Goal: Information Seeking & Learning: Learn about a topic

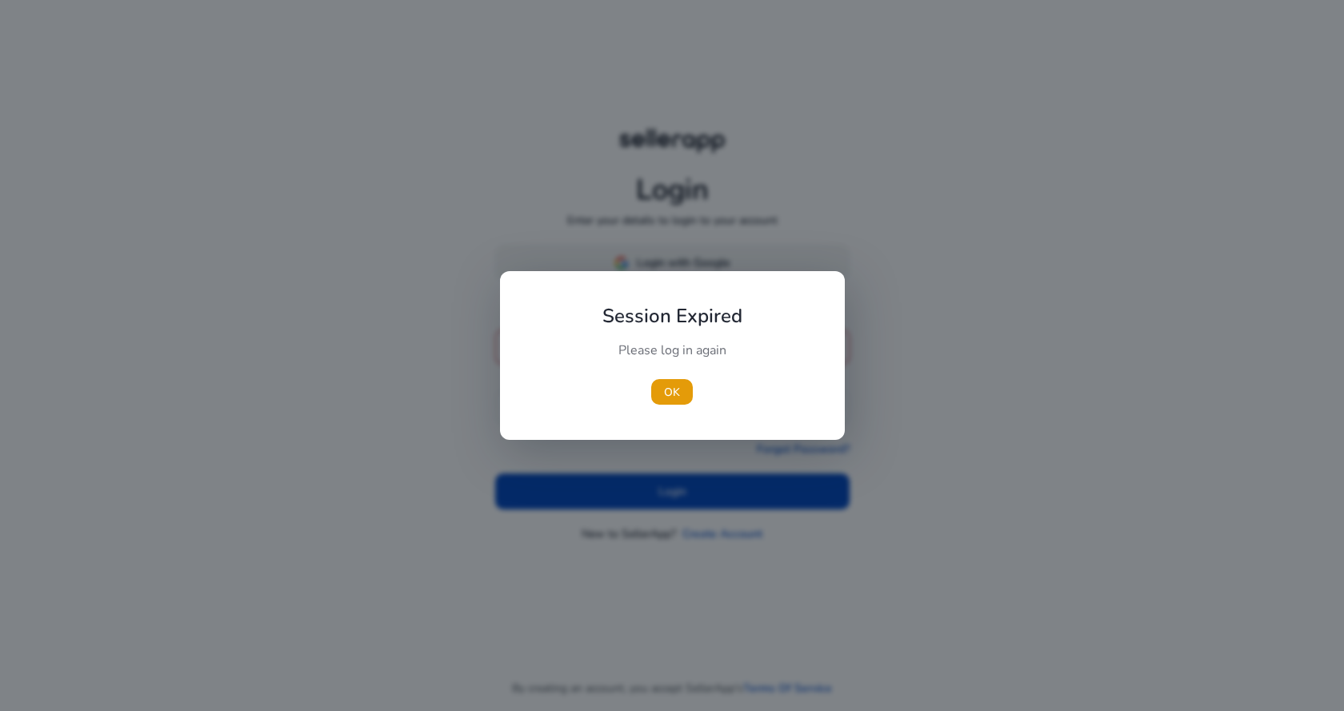
click at [672, 272] on div "Session Expired Please log in again [GEOGRAPHIC_DATA]" at bounding box center [672, 355] width 345 height 169
click at [669, 386] on span "OK" at bounding box center [672, 392] width 16 height 17
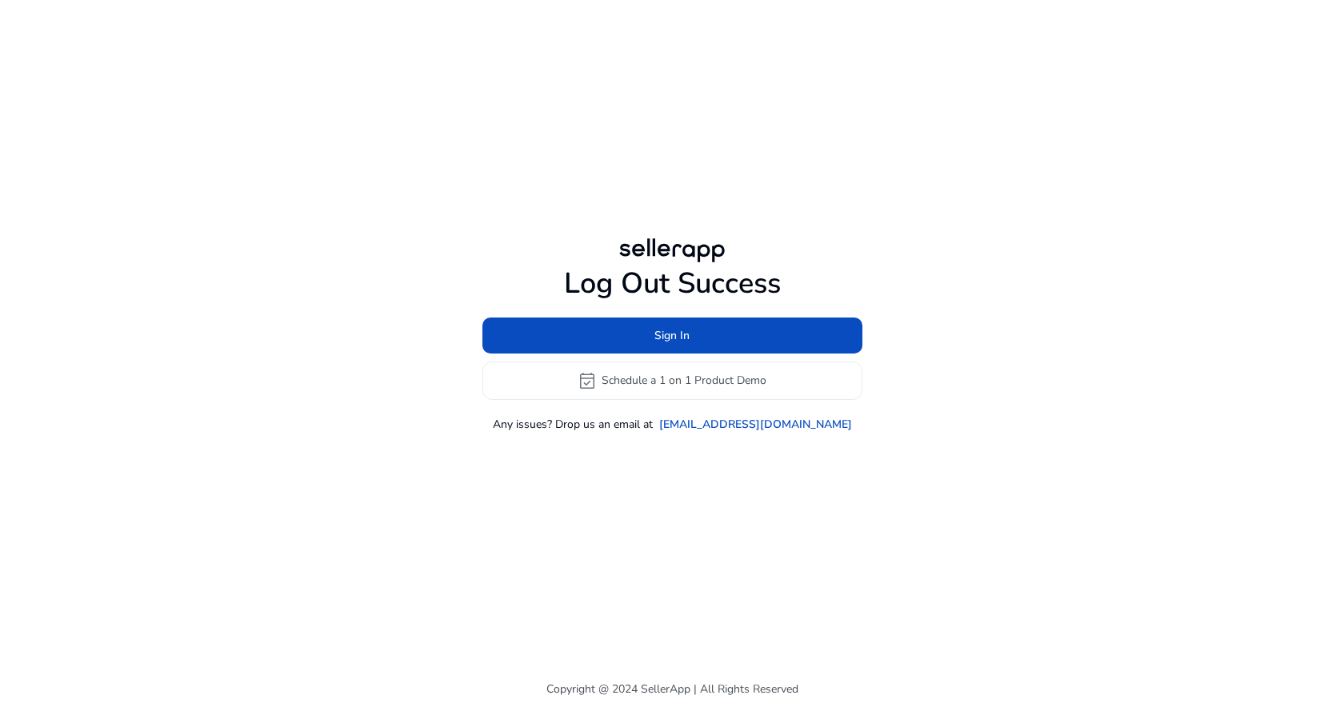
click at [698, 261] on div at bounding box center [672, 250] width 115 height 32
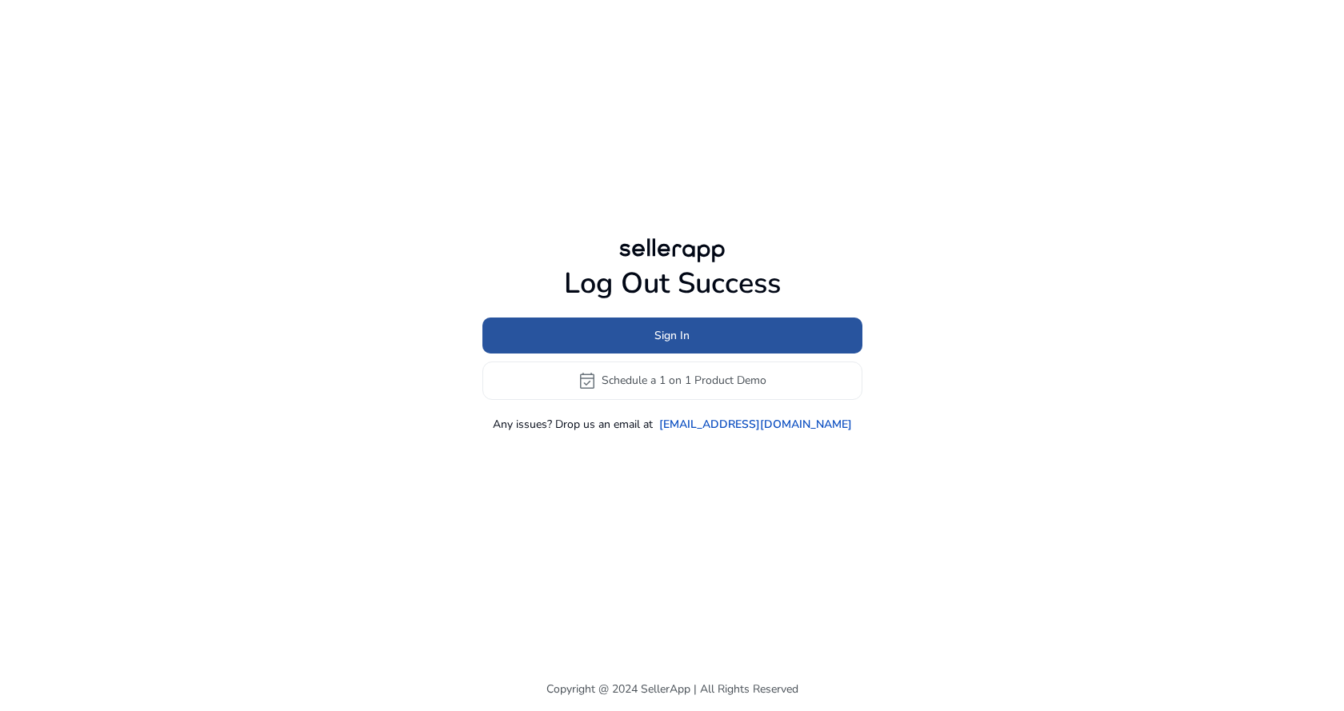
click at [700, 318] on span at bounding box center [673, 335] width 380 height 38
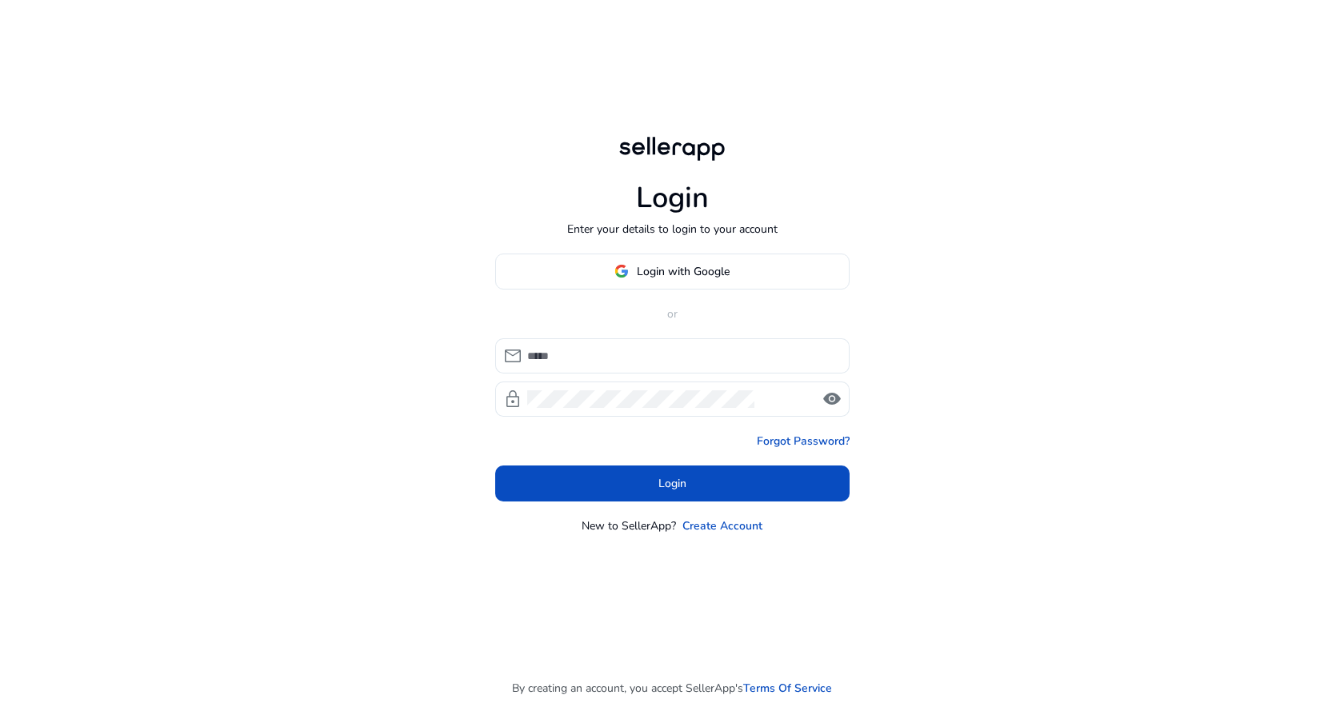
click at [677, 269] on span "Login with Google" at bounding box center [683, 271] width 93 height 17
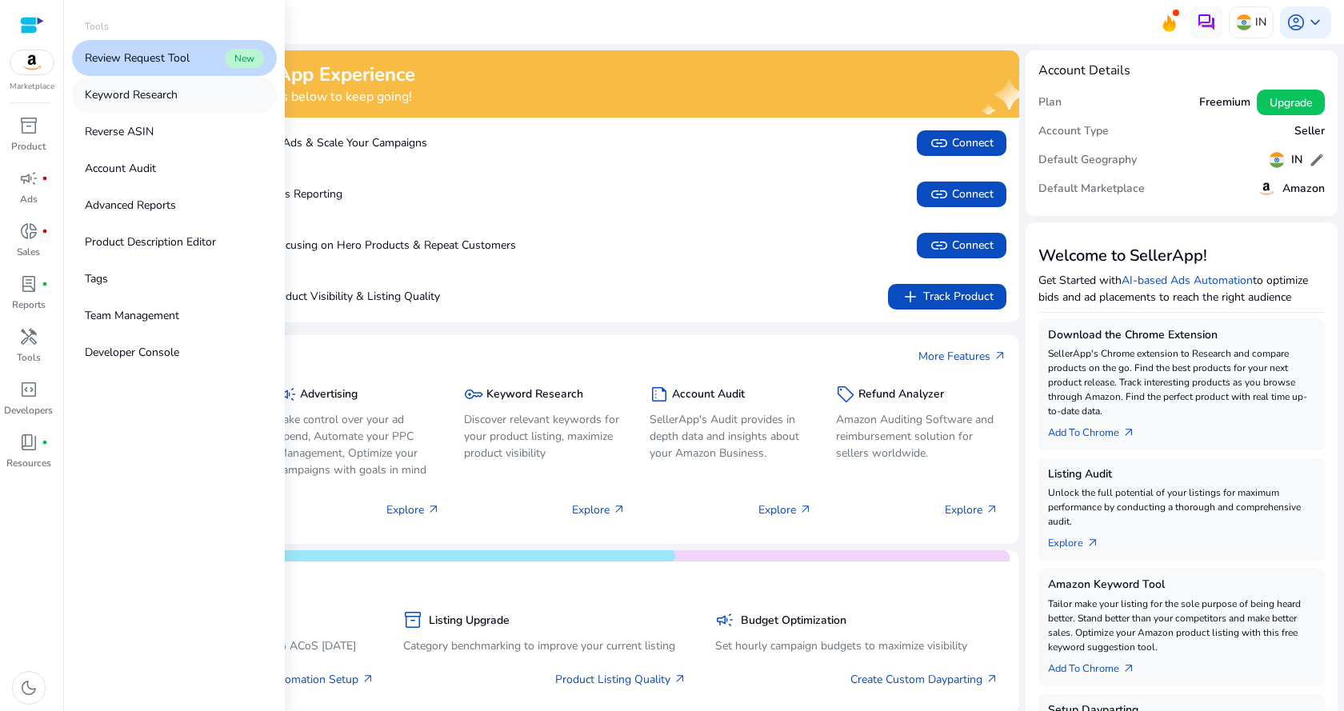
click at [147, 107] on link "Keyword Research" at bounding box center [174, 95] width 205 height 36
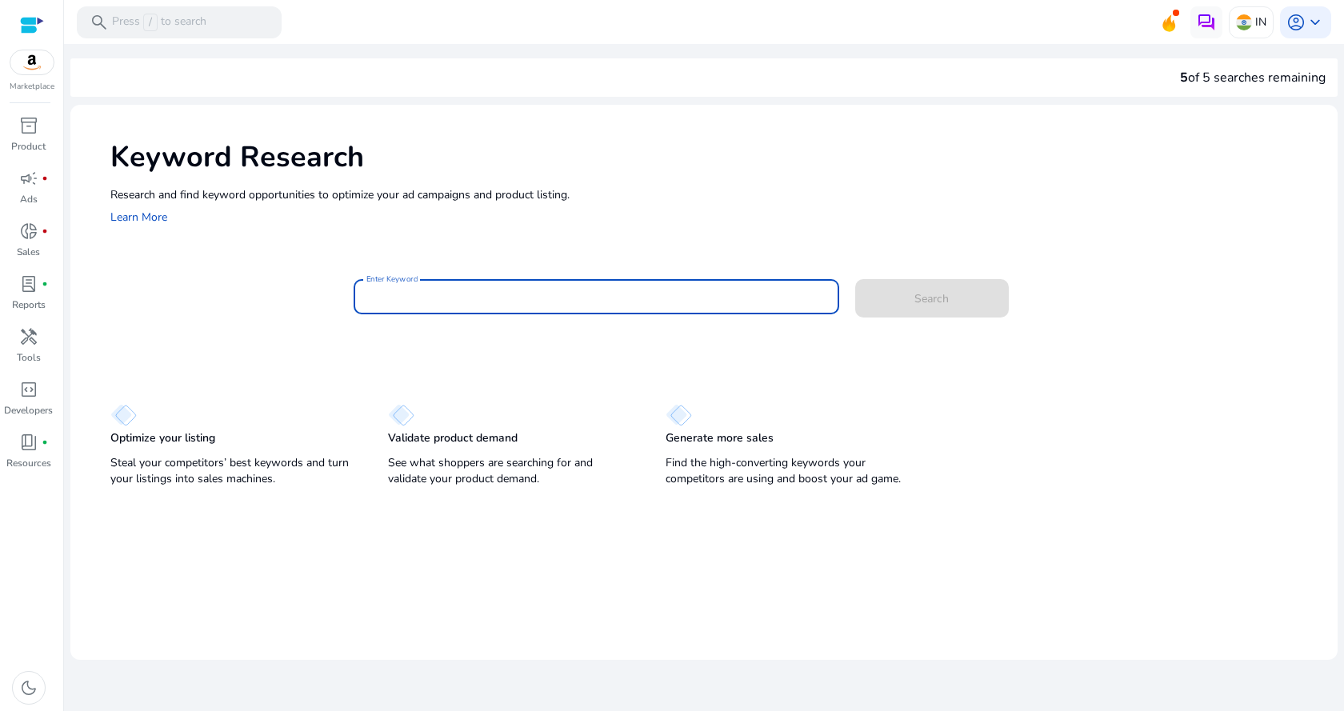
click at [441, 303] on input "Enter Keyword" at bounding box center [596, 297] width 460 height 18
type input "*"
click at [855, 279] on button "Search" at bounding box center [932, 298] width 154 height 38
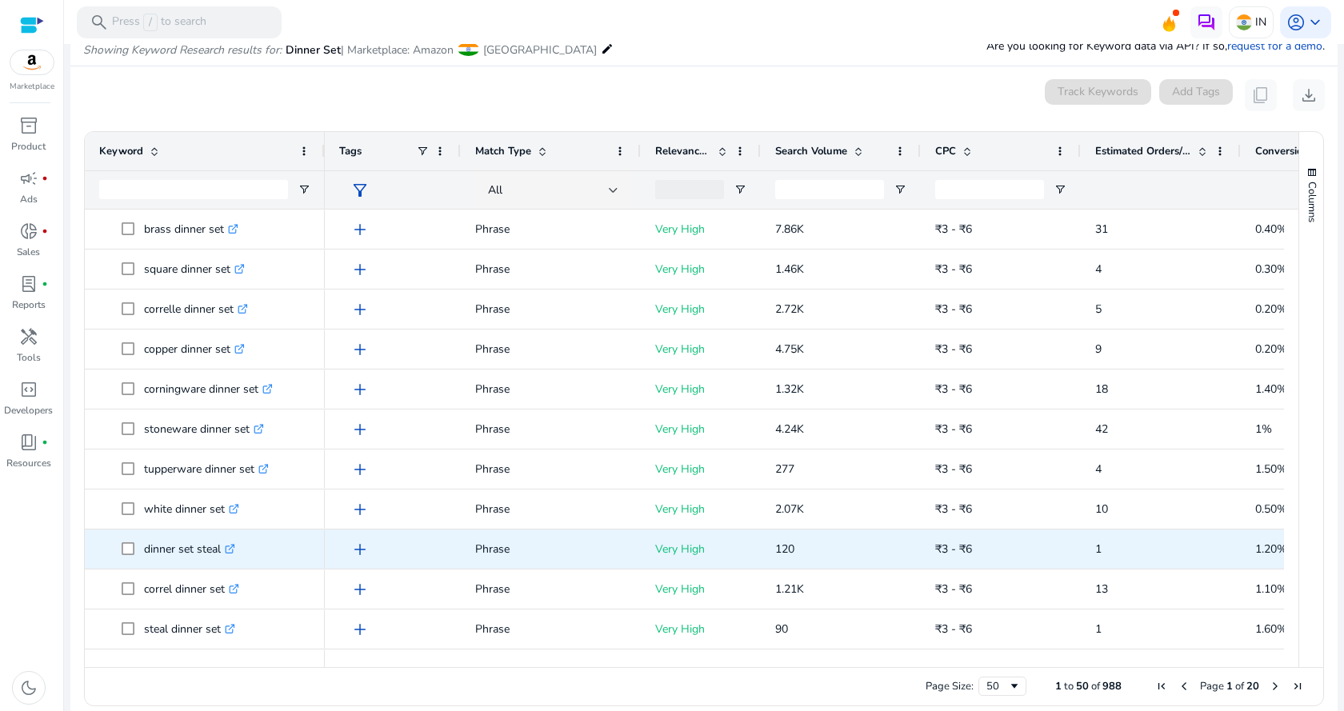
scroll to position [1557, 0]
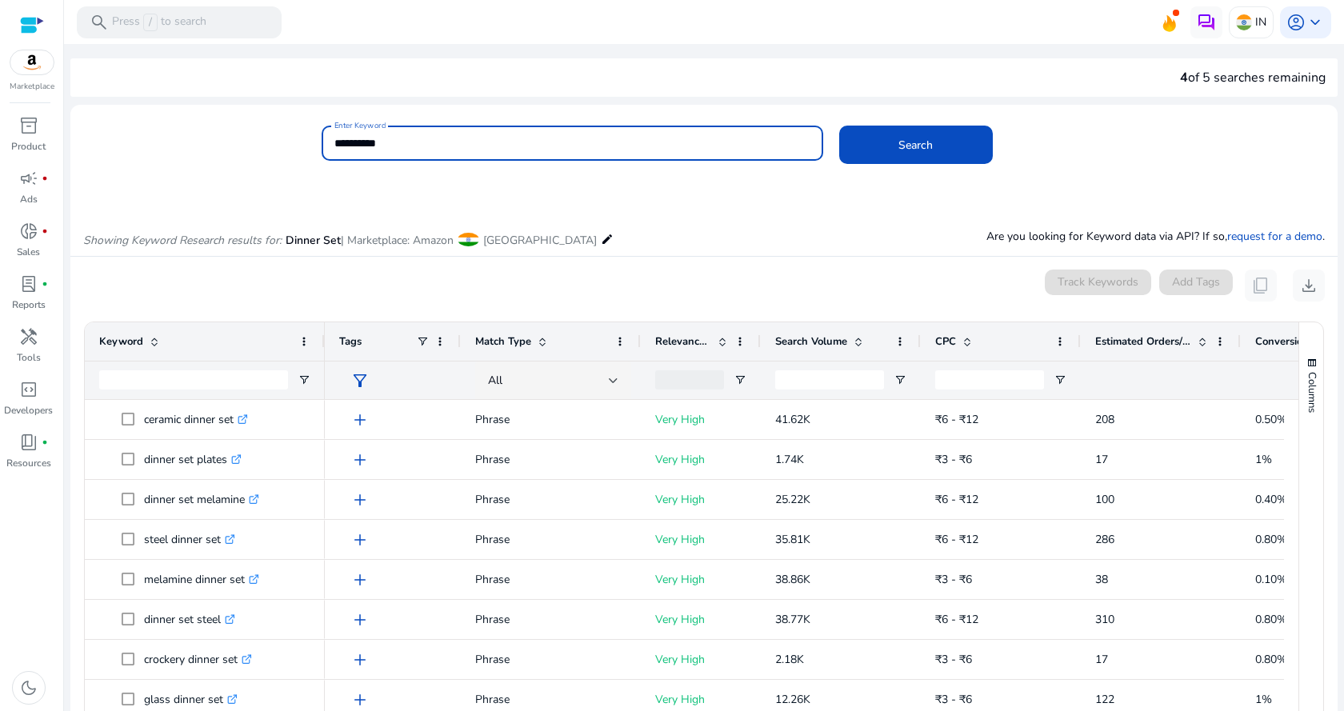
click at [447, 145] on input "**********" at bounding box center [572, 143] width 476 height 18
type input "**********"
click at [839, 126] on button "Search" at bounding box center [916, 145] width 154 height 38
